Goal: Task Accomplishment & Management: Manage account settings

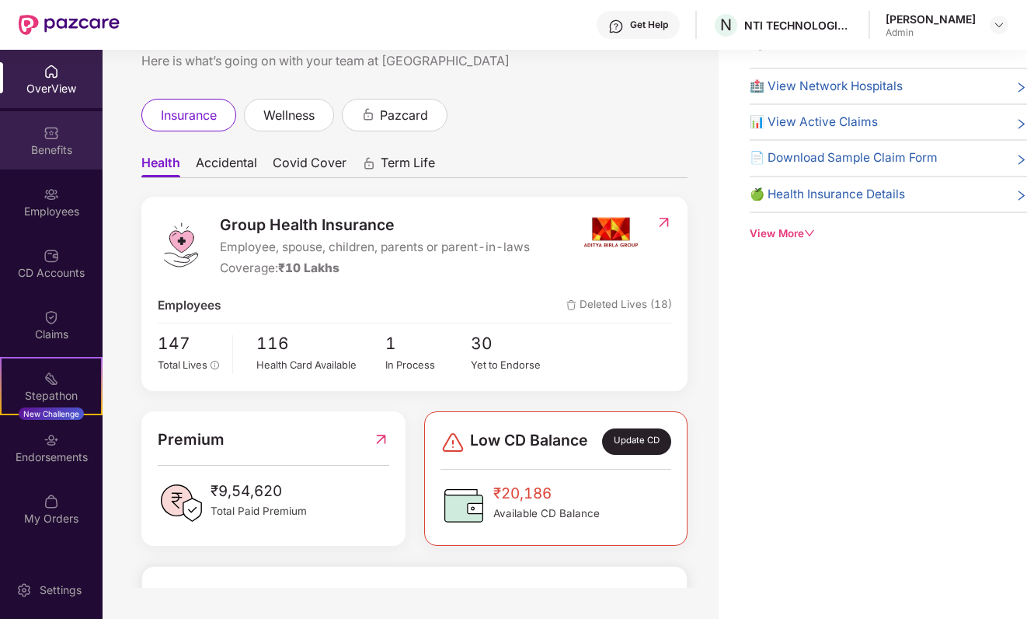
click at [67, 155] on div "Benefits" at bounding box center [51, 150] width 103 height 16
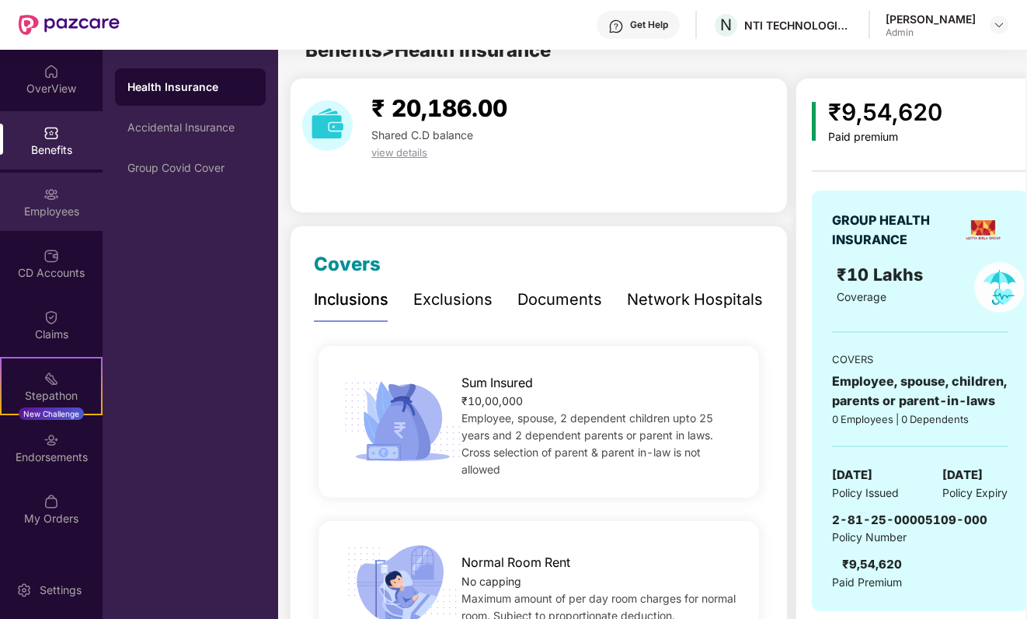
click at [69, 208] on div "Employees" at bounding box center [51, 212] width 103 height 16
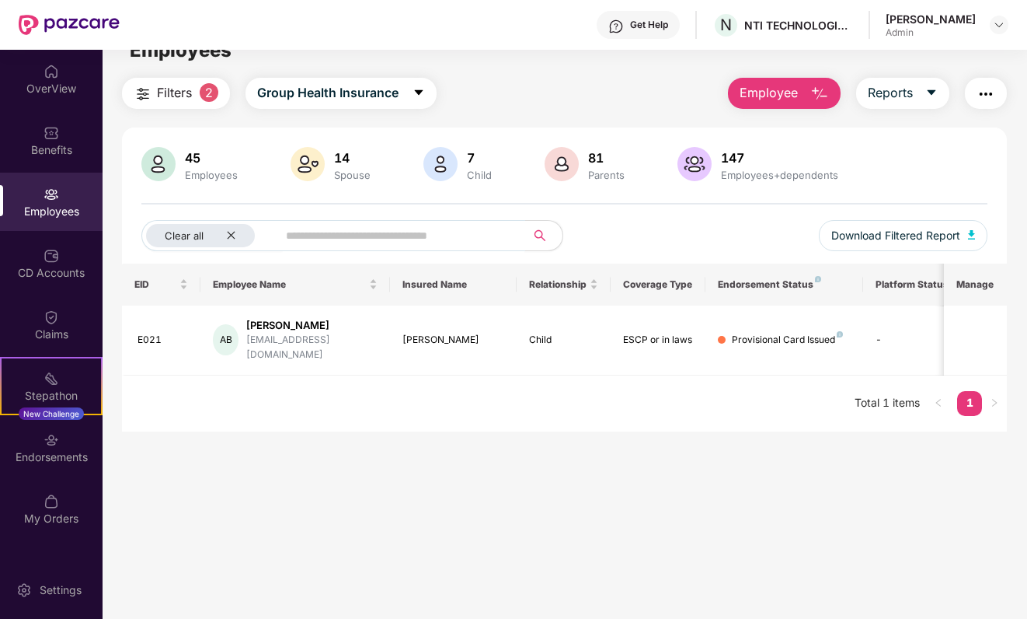
click at [347, 228] on input "text" at bounding box center [395, 235] width 219 height 23
type input "*******"
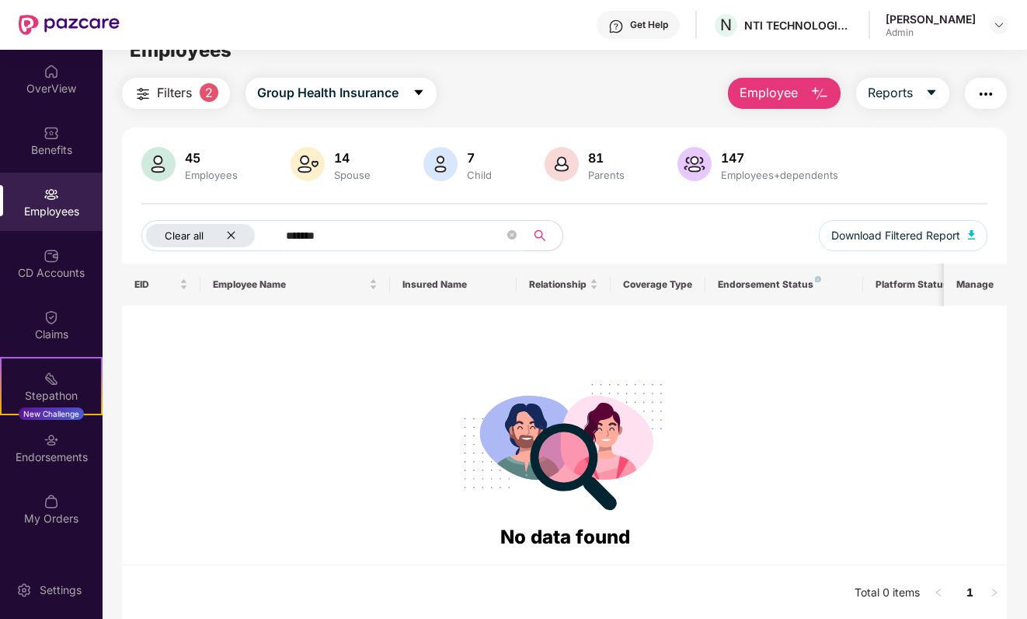
click at [232, 232] on icon "close" at bounding box center [231, 235] width 10 height 10
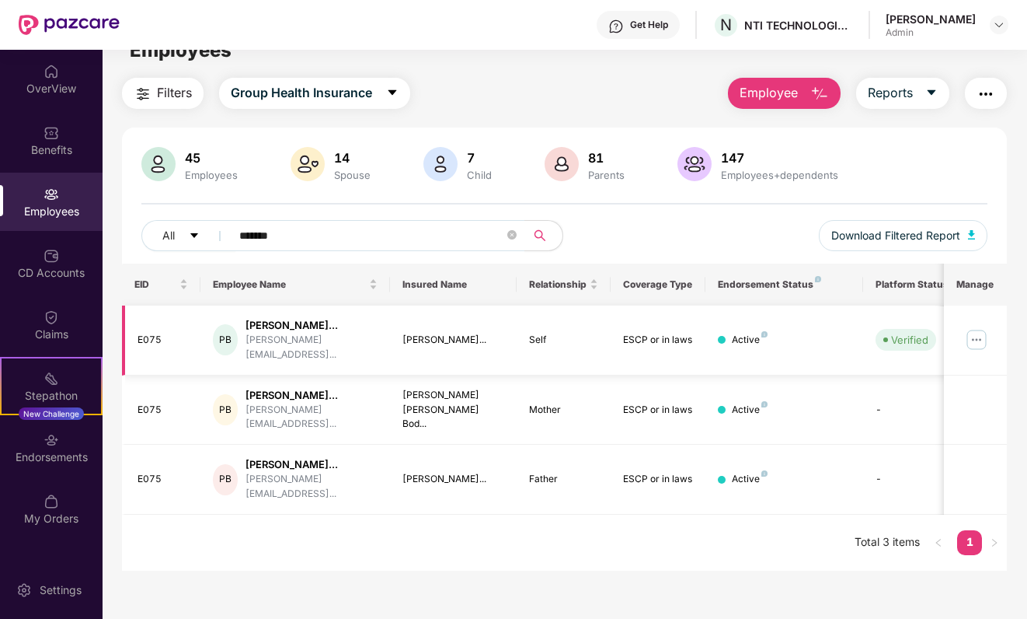
click at [238, 330] on div "PB" at bounding box center [225, 339] width 25 height 31
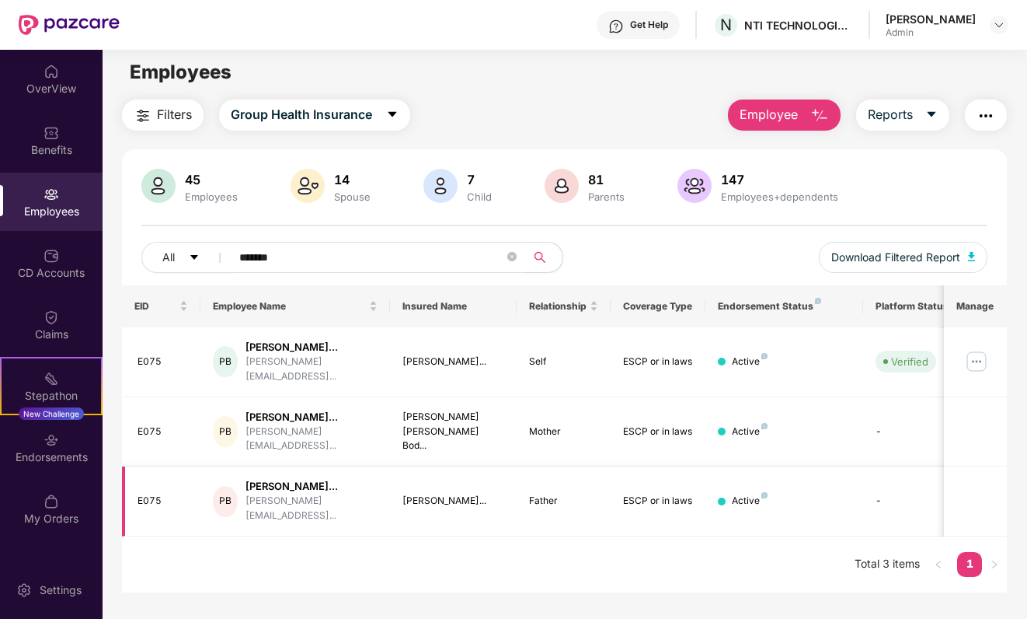
scroll to position [0, 0]
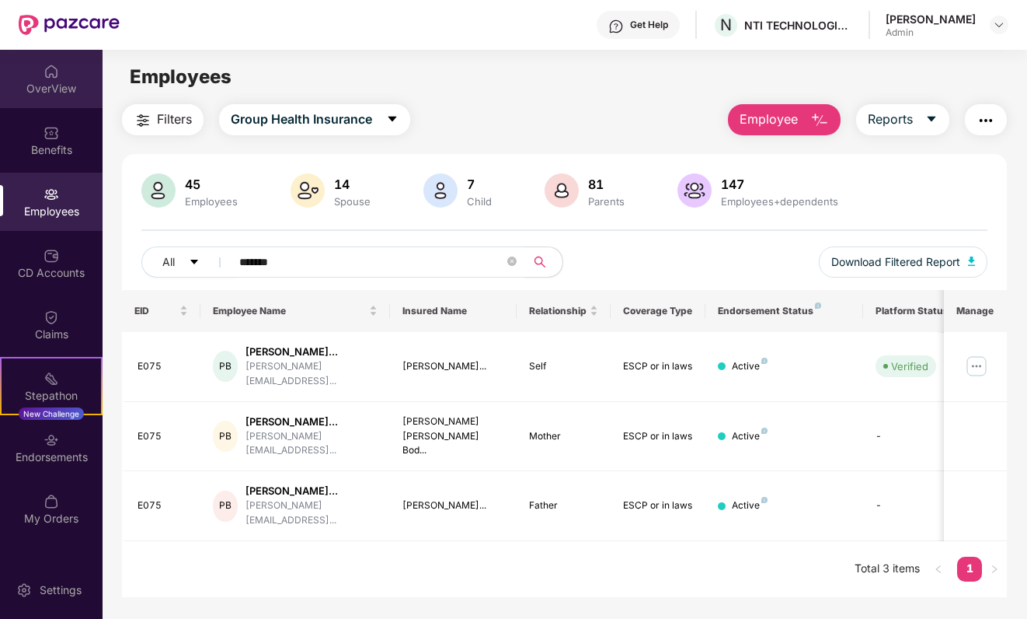
click at [69, 96] on div "OverView" at bounding box center [51, 89] width 103 height 16
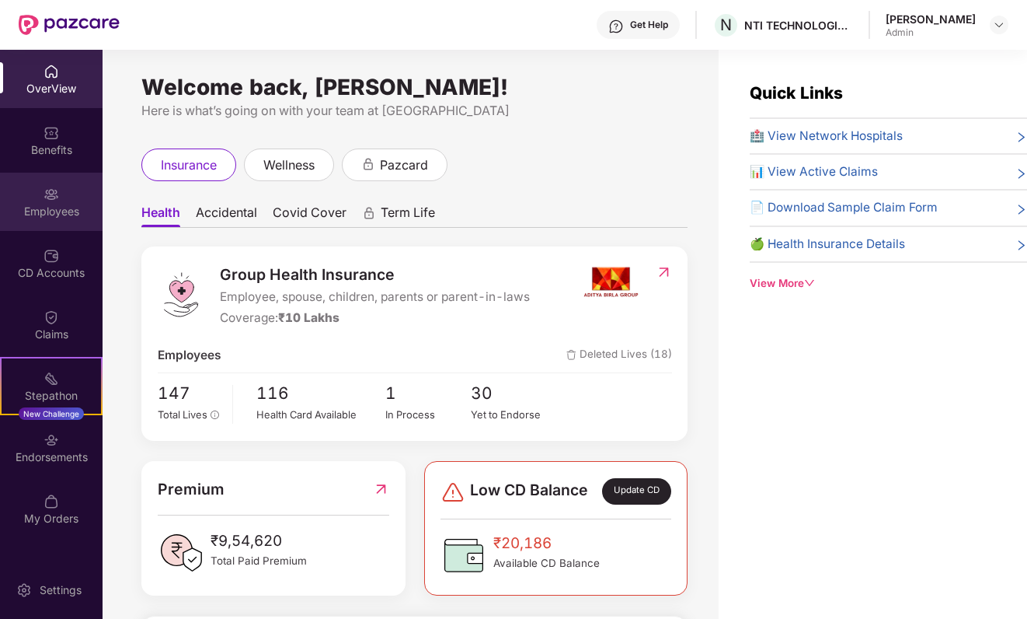
click at [58, 211] on div "Employees" at bounding box center [51, 212] width 103 height 16
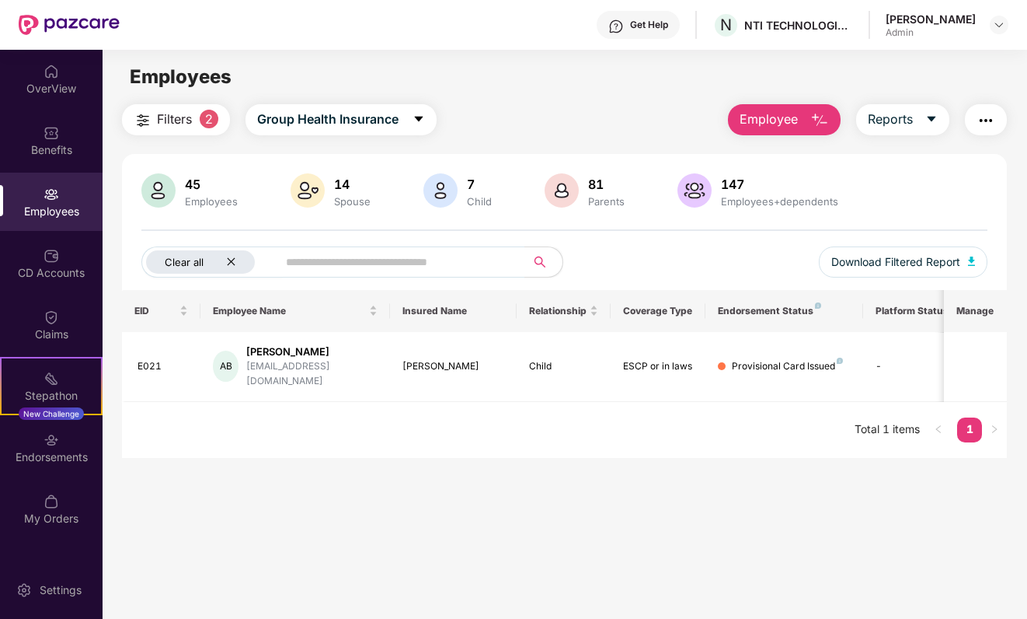
click at [230, 259] on icon "close" at bounding box center [231, 261] width 10 height 10
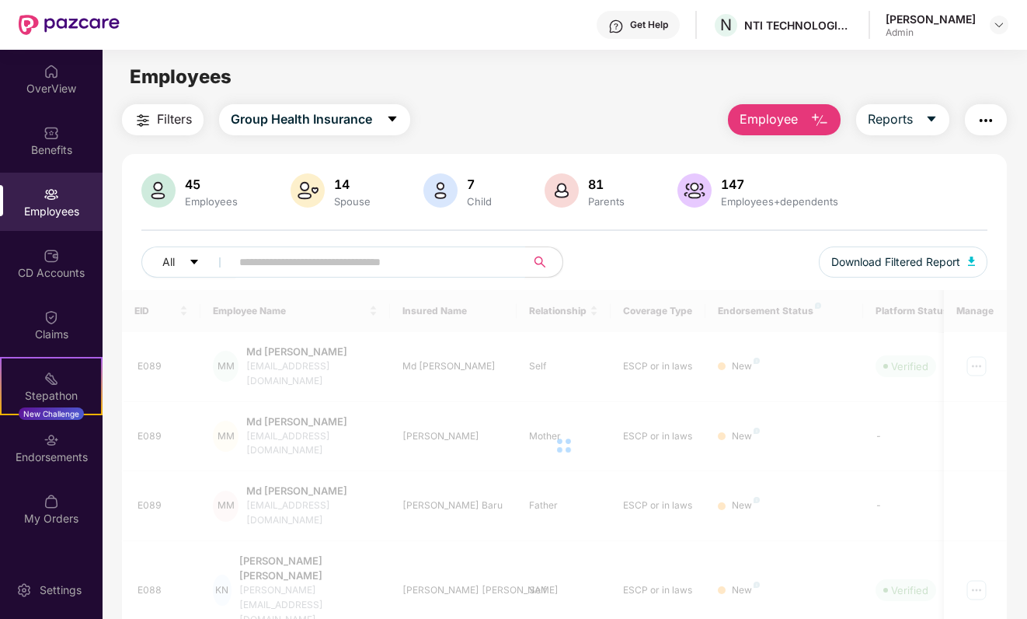
click at [253, 259] on input "text" at bounding box center [372, 261] width 266 height 23
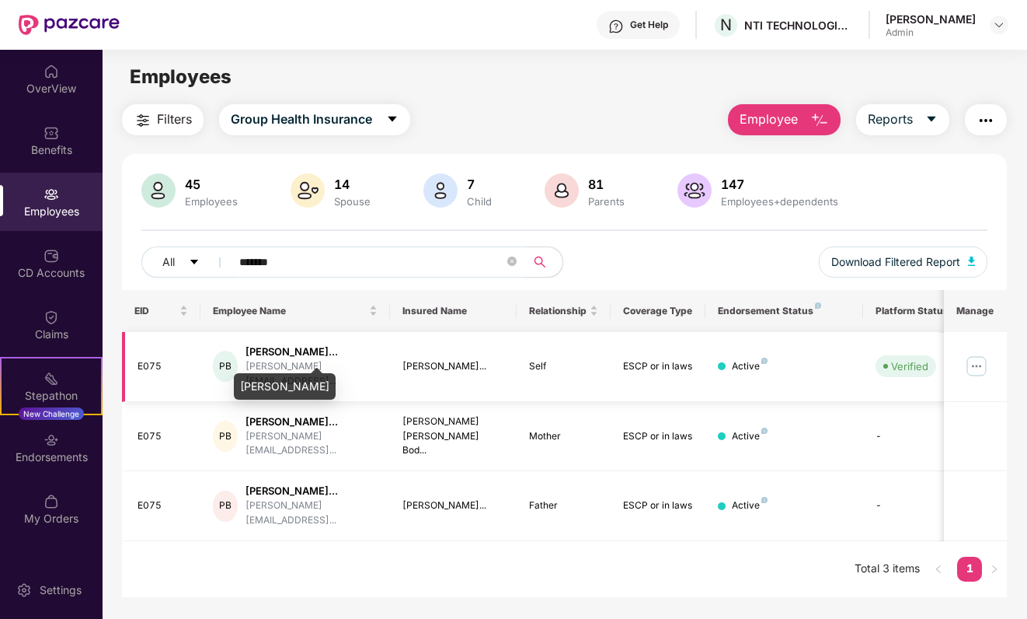
type input "*******"
click at [198, 366] on td "E075" at bounding box center [161, 367] width 79 height 70
click at [238, 365] on div "PB" at bounding box center [225, 366] width 25 height 31
click at [980, 362] on img at bounding box center [976, 366] width 25 height 25
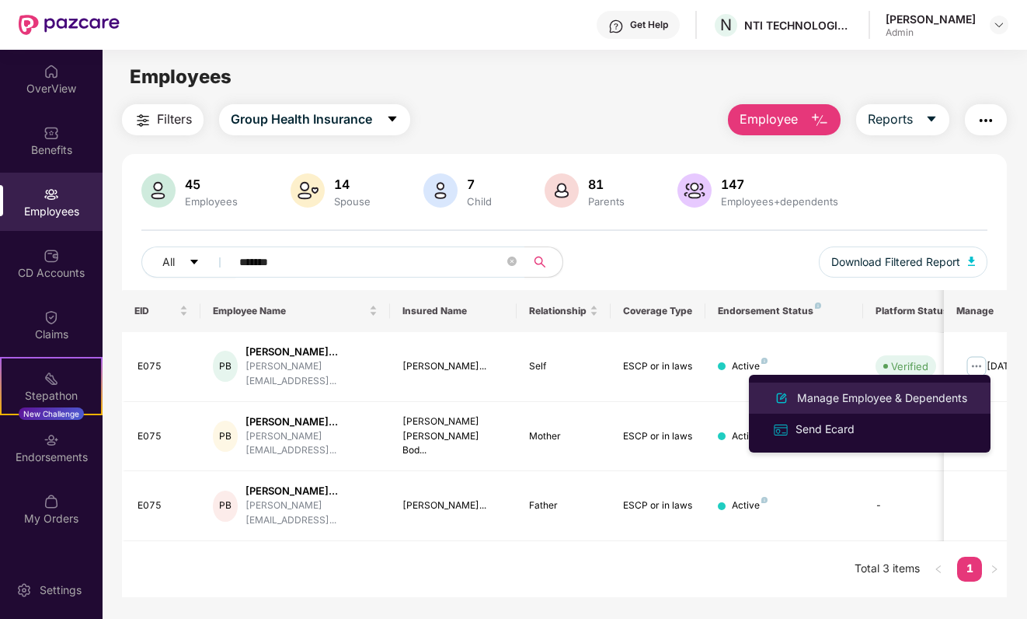
click at [893, 400] on div "Manage Employee & Dependents" at bounding box center [882, 397] width 176 height 17
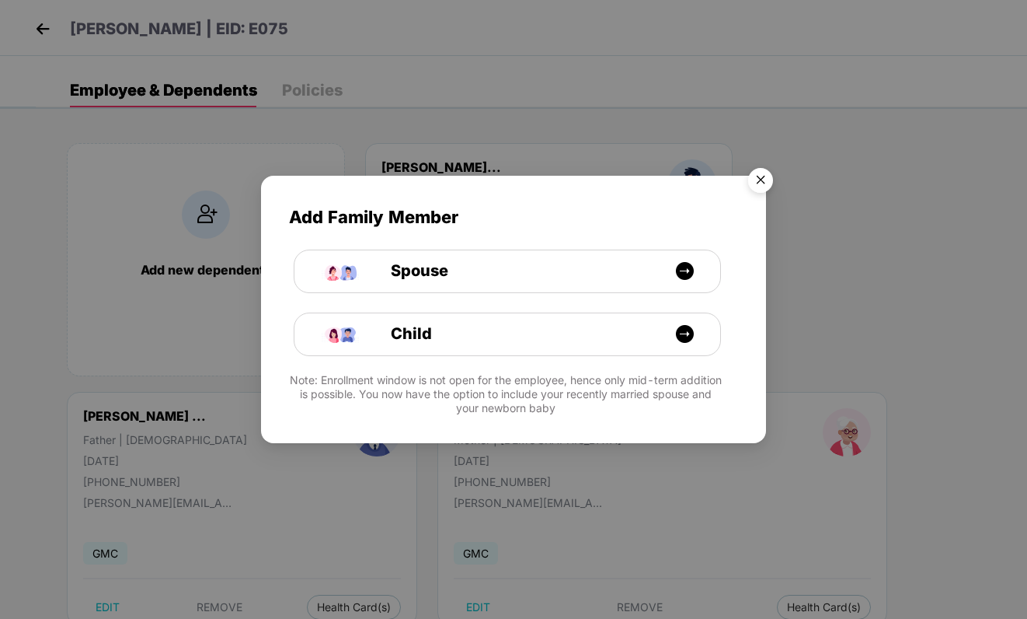
click at [755, 181] on img "Close" at bounding box center [761, 183] width 44 height 44
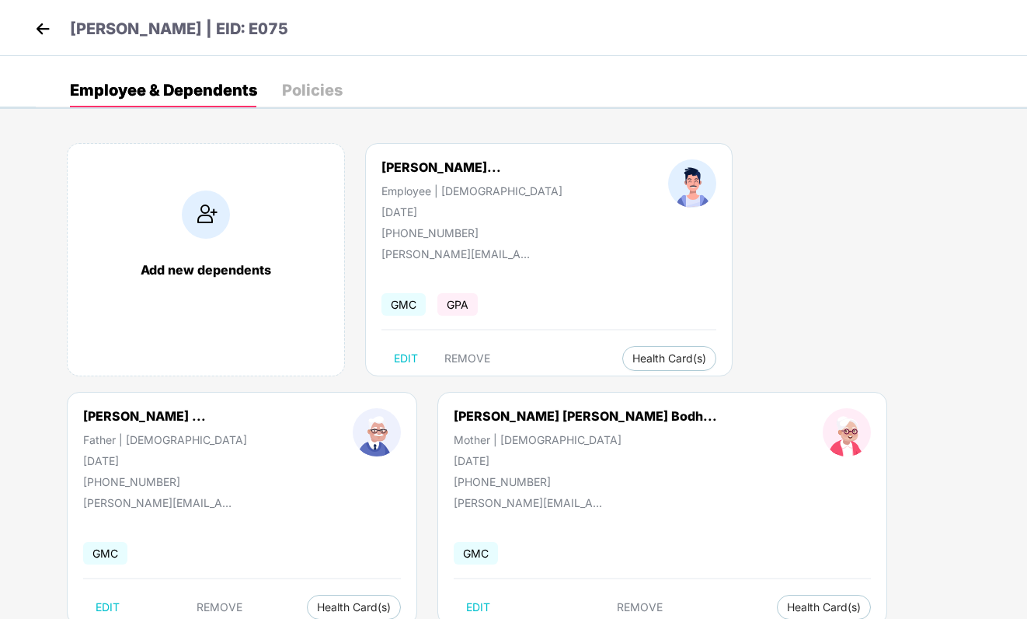
drag, startPoint x: 465, startPoint y: 205, endPoint x: 369, endPoint y: 214, distance: 96.0
click at [363, 214] on div "[PERSON_NAME]... Employee | [DEMOGRAPHIC_DATA] [DATE] [PHONE_NUMBER]" at bounding box center [472, 199] width 287 height 80
click at [457, 197] on div "[PERSON_NAME]... Employee | [DEMOGRAPHIC_DATA] [DATE] [PHONE_NUMBER]" at bounding box center [472, 199] width 287 height 80
